Goal: Task Accomplishment & Management: Use online tool/utility

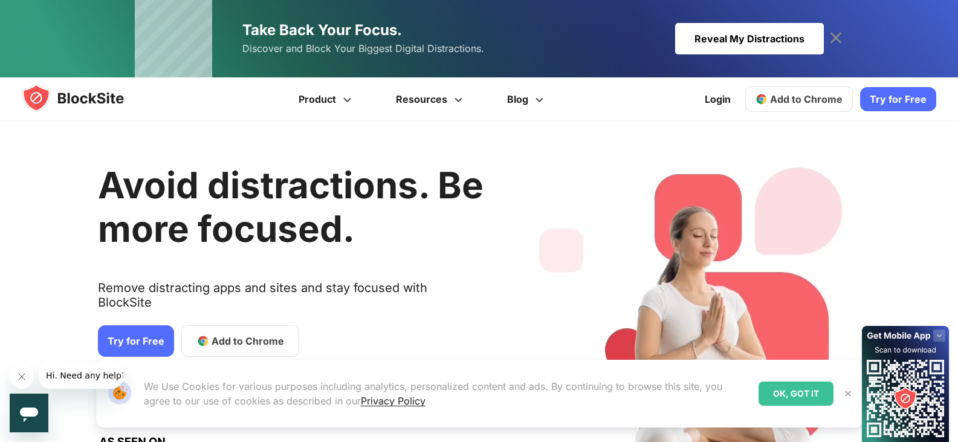
click at [217, 333] on span "Add to Chrome" at bounding box center [247, 340] width 72 height 14
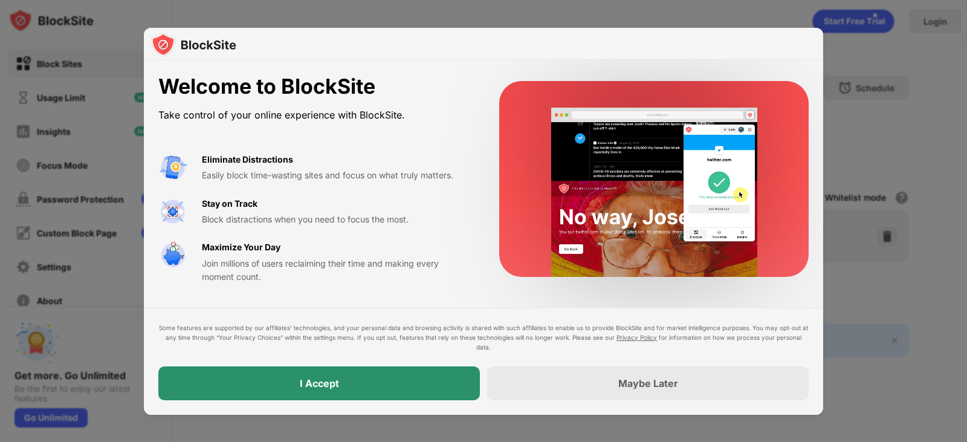
click at [300, 393] on div "I Accept" at bounding box center [318, 383] width 321 height 34
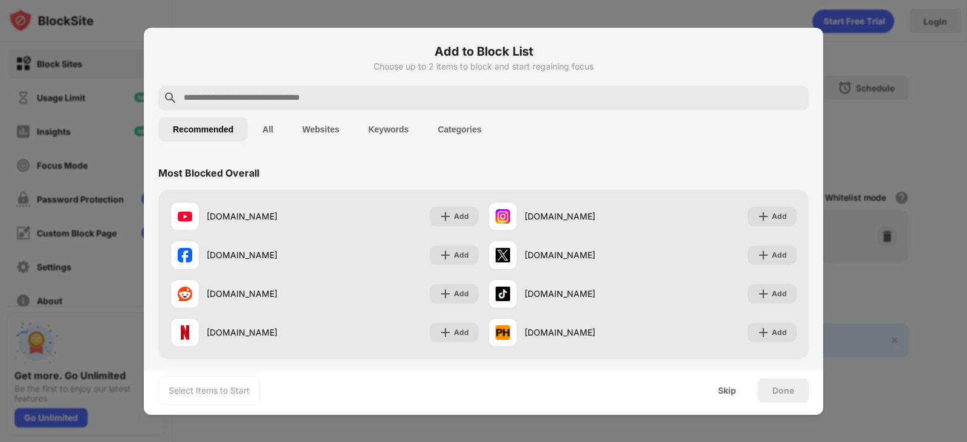
click at [329, 132] on button "Websites" at bounding box center [321, 129] width 66 height 24
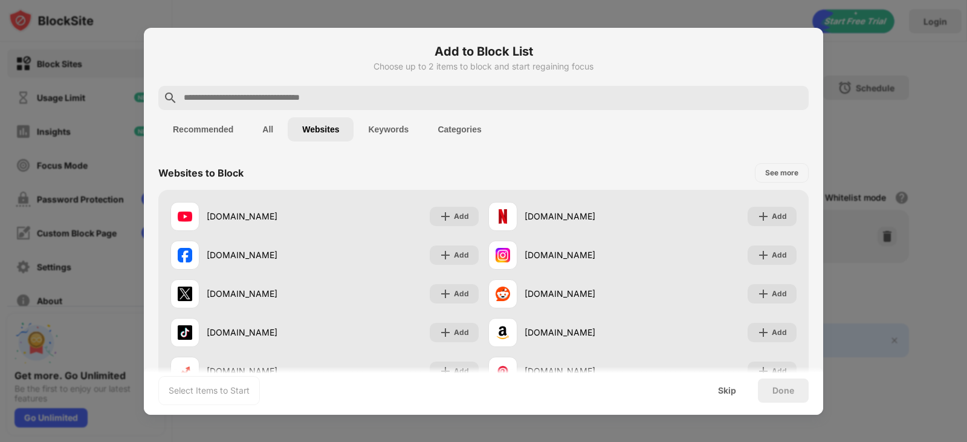
click at [329, 132] on button "Websites" at bounding box center [321, 129] width 66 height 24
click at [409, 89] on div at bounding box center [483, 98] width 650 height 24
click at [402, 94] on input "text" at bounding box center [492, 98] width 621 height 14
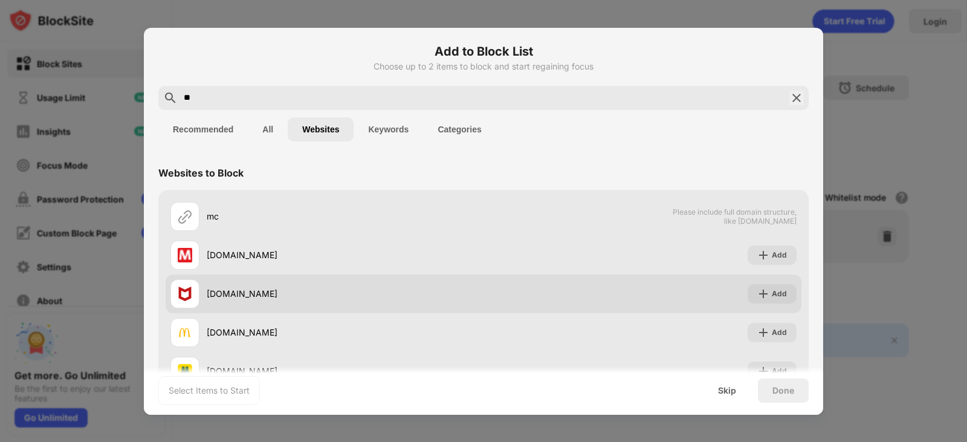
type input "**"
click at [275, 286] on div "mcafee.com" at bounding box center [326, 293] width 313 height 29
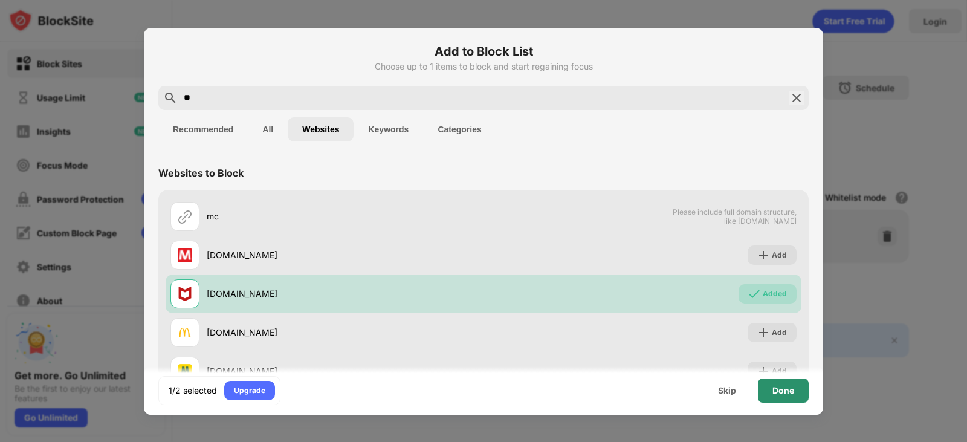
click at [779, 387] on div "Done" at bounding box center [783, 390] width 22 height 10
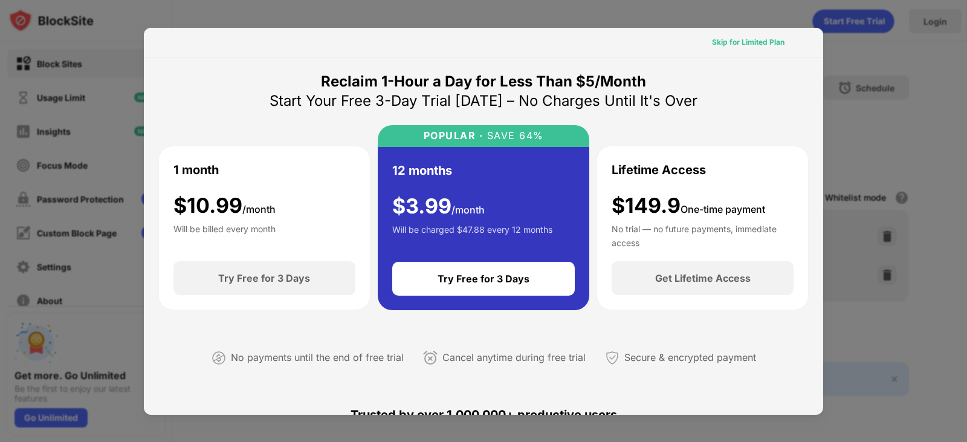
click at [736, 44] on div "Skip for Limited Plan" at bounding box center [748, 42] width 72 height 12
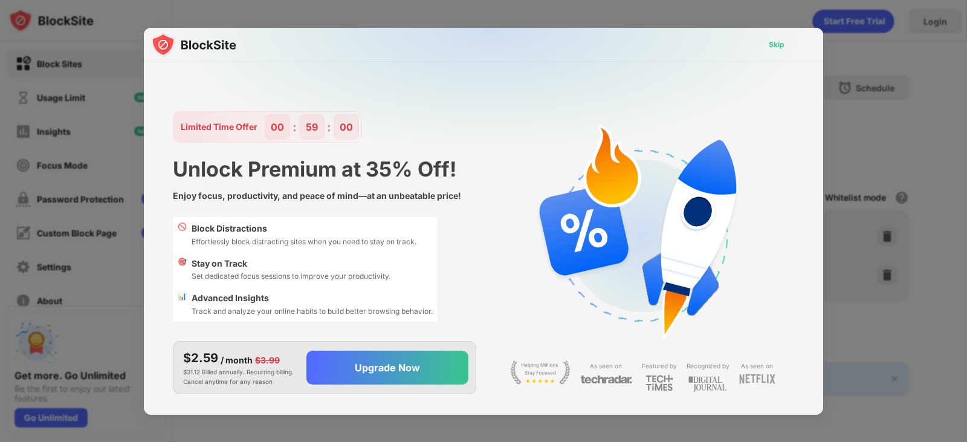
click at [770, 42] on div "Skip" at bounding box center [776, 45] width 16 height 12
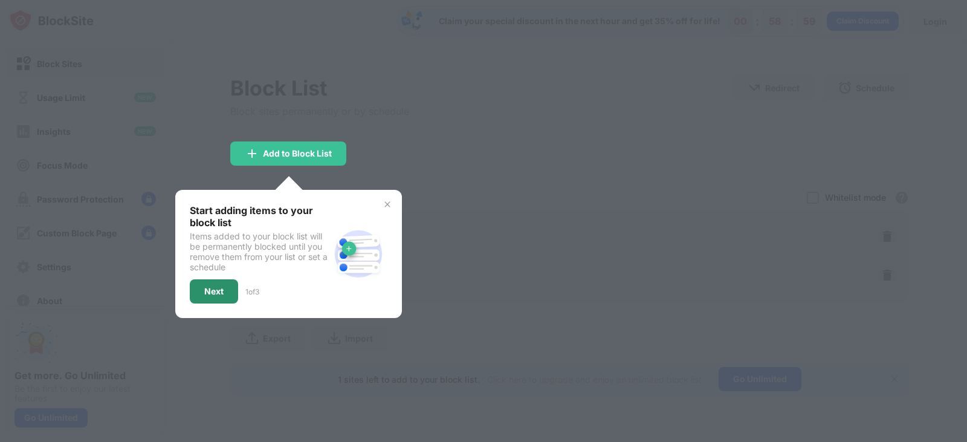
click at [229, 289] on div "Next" at bounding box center [214, 291] width 48 height 24
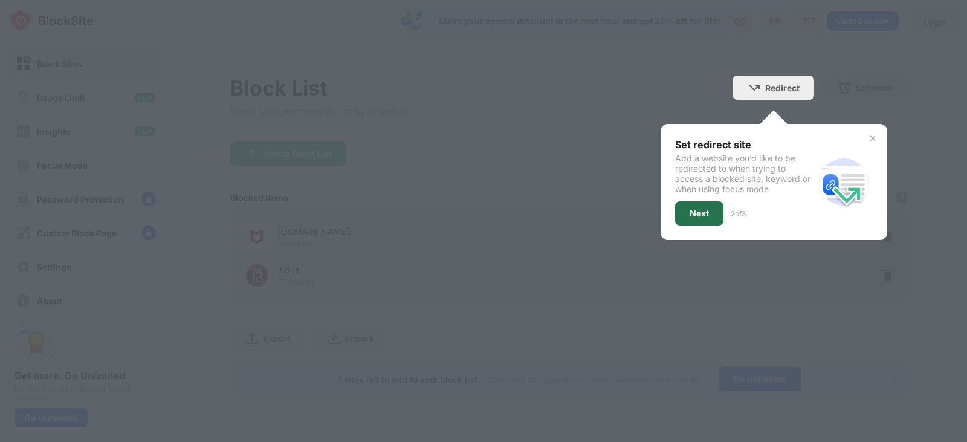
click at [689, 216] on div "Next" at bounding box center [698, 213] width 19 height 10
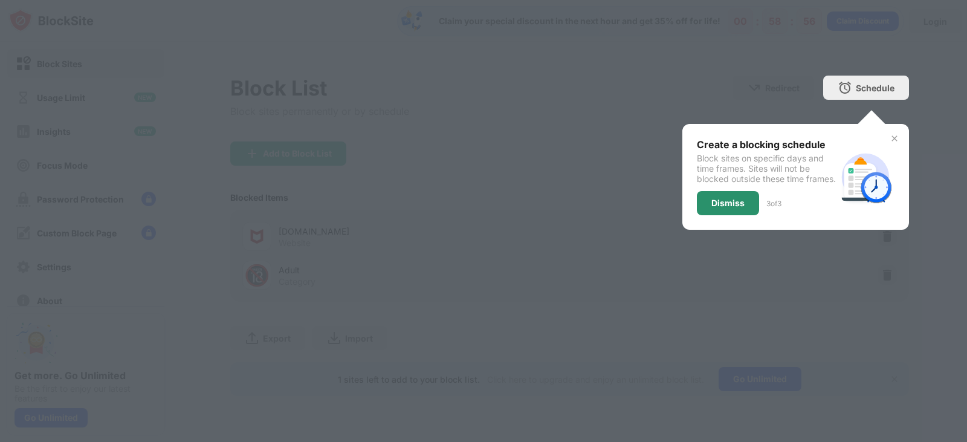
click at [704, 215] on div "Dismiss" at bounding box center [728, 203] width 62 height 24
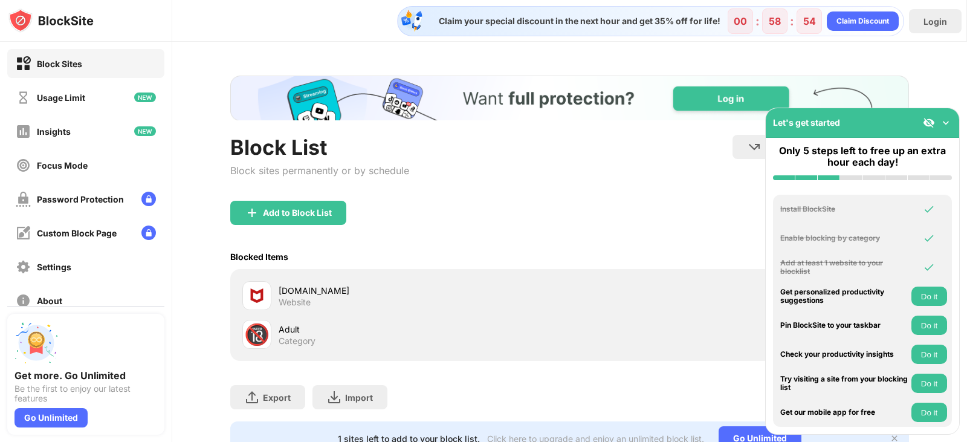
scroll to position [56, 0]
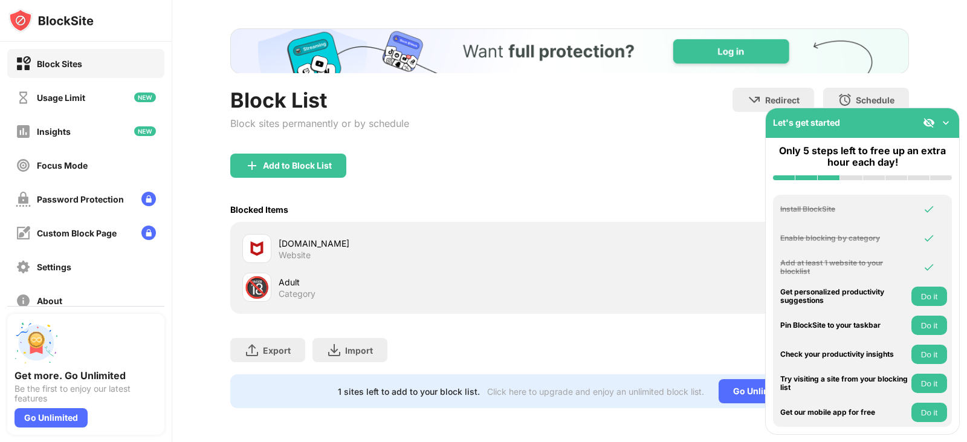
click at [651, 153] on div "Add to Block List" at bounding box center [569, 174] width 678 height 43
click at [637, 222] on div "mcafee.com Website 🔞 Adult Category" at bounding box center [569, 268] width 678 height 92
click at [928, 119] on img at bounding box center [928, 123] width 12 height 12
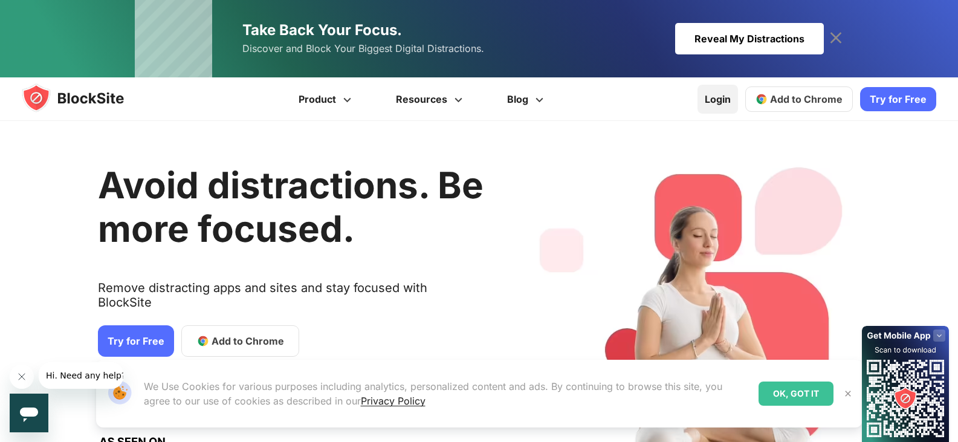
click at [730, 94] on link "Login" at bounding box center [717, 99] width 40 height 29
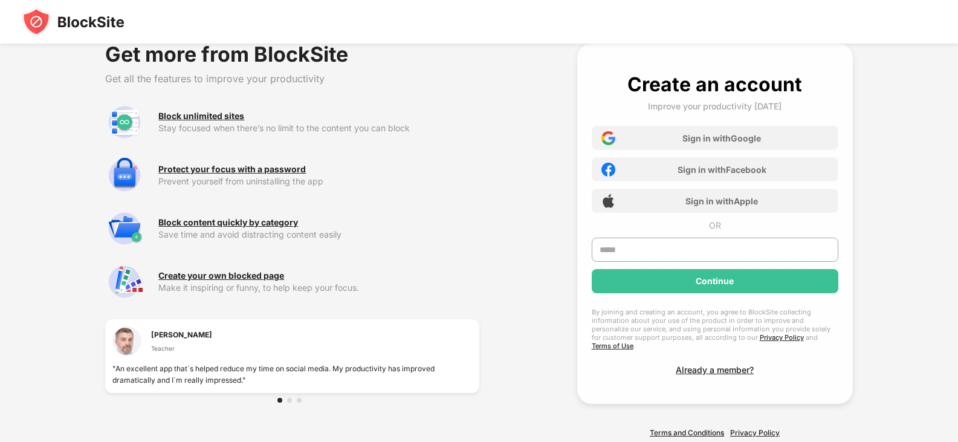
scroll to position [42, 0]
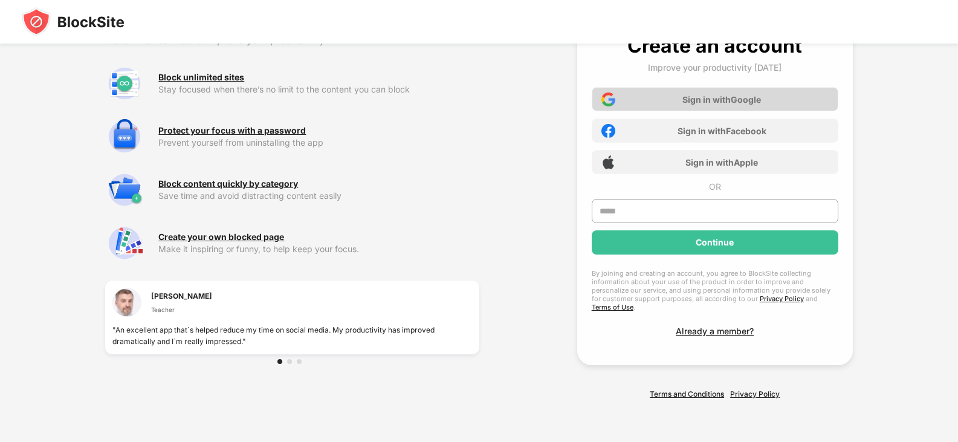
click at [663, 87] on div "Sign in with Google" at bounding box center [714, 99] width 246 height 24
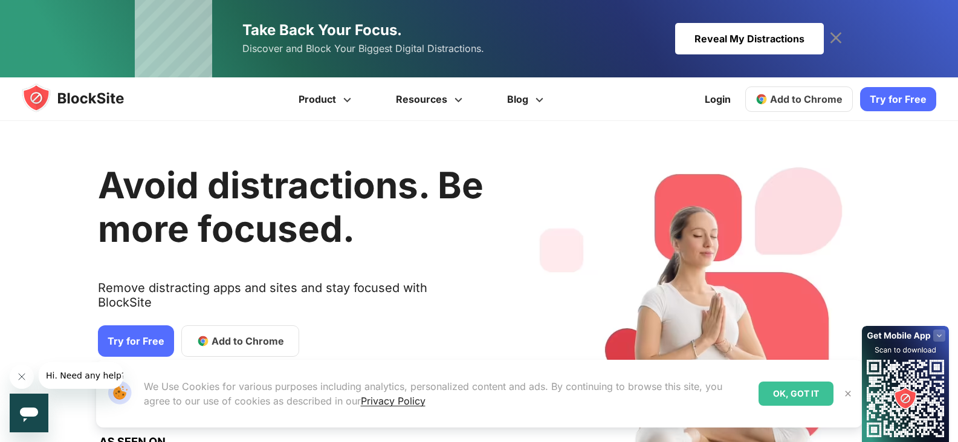
click at [265, 335] on link "Add to Chrome" at bounding box center [240, 340] width 118 height 31
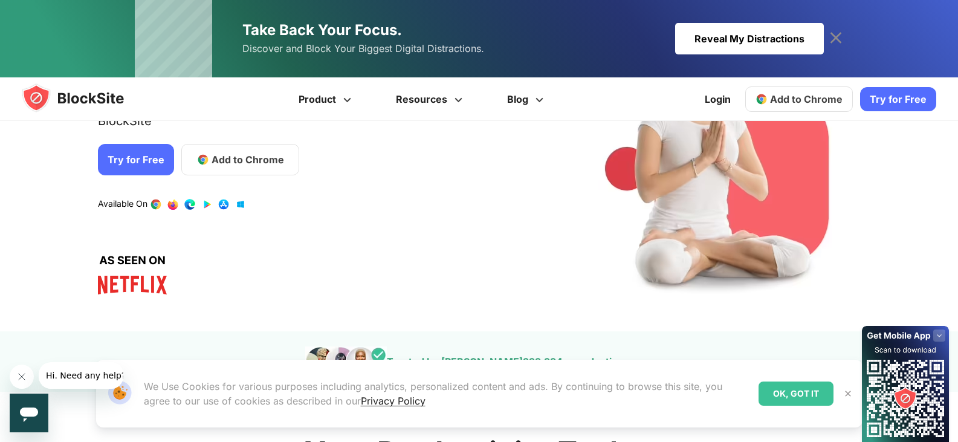
scroll to position [242, 0]
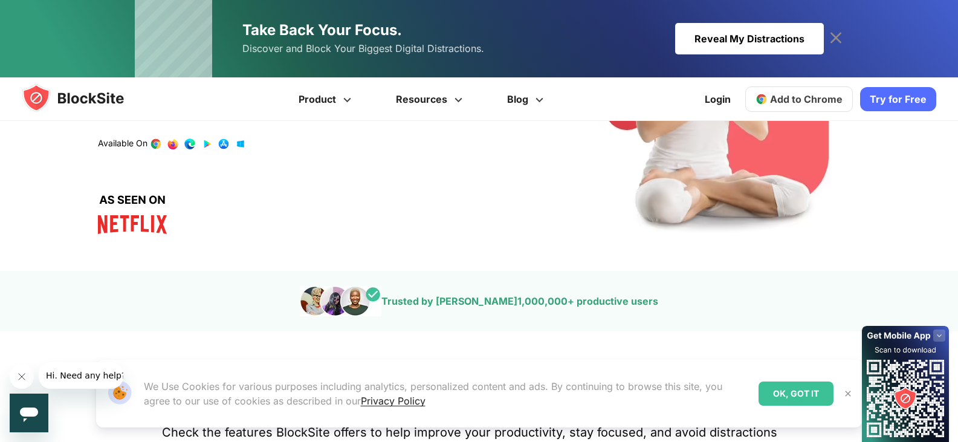
click at [880, 109] on link "Try for Free" at bounding box center [898, 99] width 76 height 24
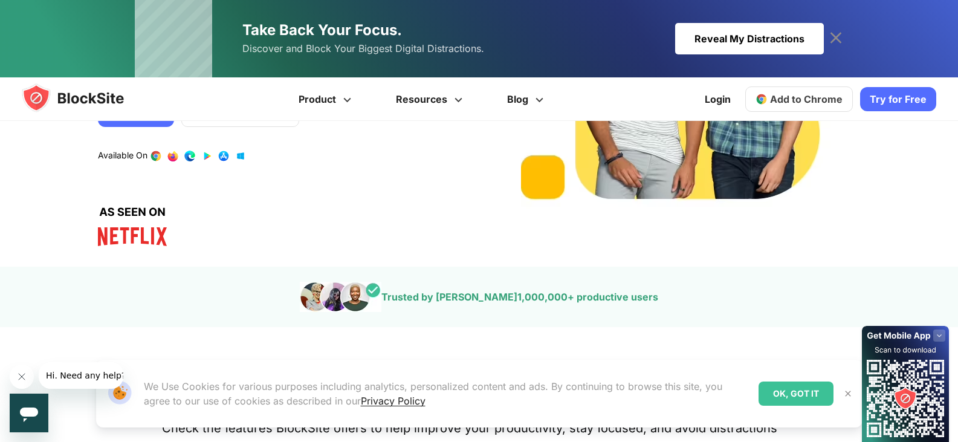
click at [938, 227] on div "Enjoy a Life Without Distractions Improve your focus when you need it so you ca…" at bounding box center [473, 72] width 967 height 351
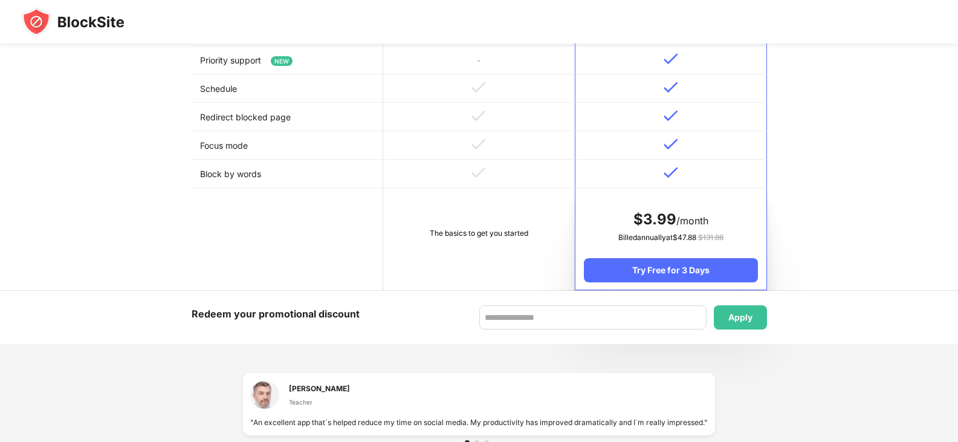
scroll to position [314, 0]
